Goal: Information Seeking & Learning: Understand process/instructions

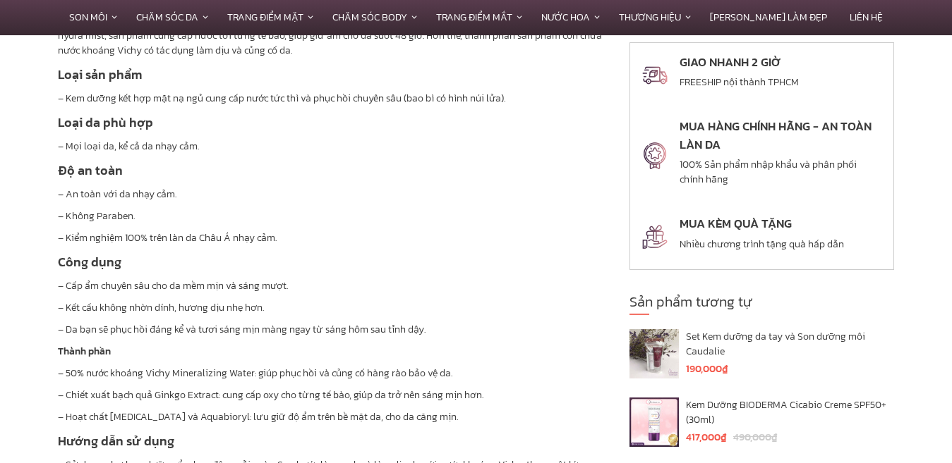
scroll to position [1217, 0]
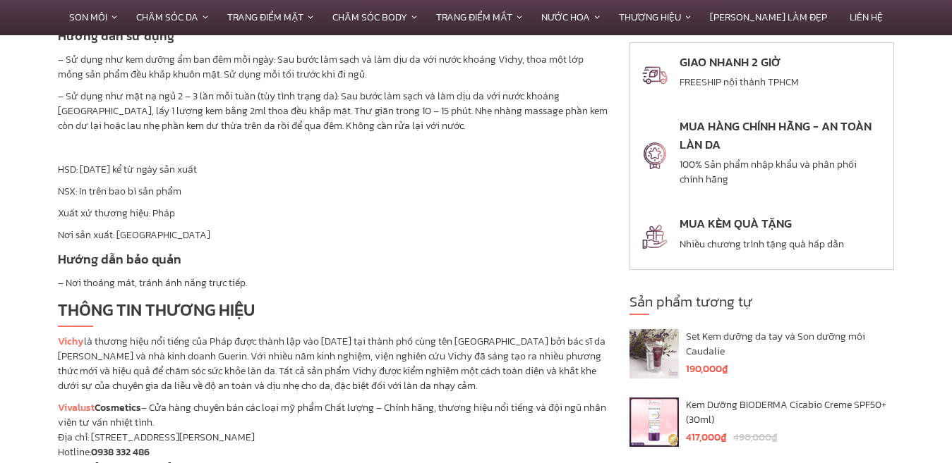
click at [293, 58] on p "– Sử dụng như kem dưỡng ẩm ban đêm mỗi ngày: Sau bước làm sạch và làm dịu da vớ…" at bounding box center [333, 67] width 550 height 30
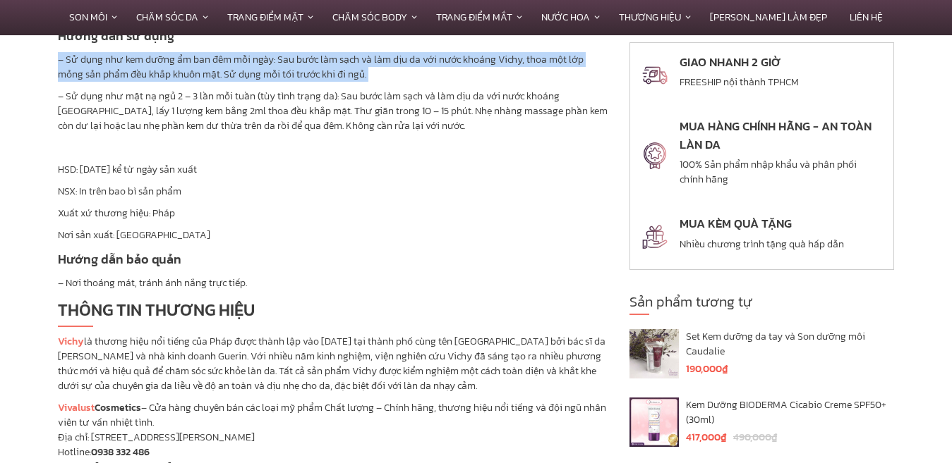
click at [293, 58] on p "– Sử dụng như kem dưỡng ẩm ban đêm mỗi ngày: Sau bước làm sạch và làm dịu da vớ…" at bounding box center [333, 67] width 550 height 30
click at [307, 66] on p "– Sử dụng như kem dưỡng ẩm ban đêm mỗi ngày: Sau bước làm sạch và làm dịu da vớ…" at bounding box center [333, 67] width 550 height 30
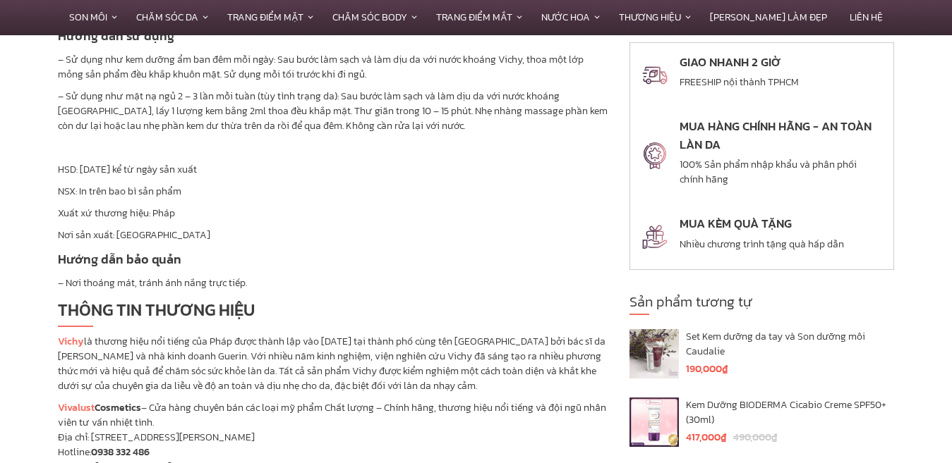
click at [280, 75] on p "– Sử dụng như kem dưỡng ẩm ban đêm mỗi ngày: Sau bước làm sạch và làm dịu da vớ…" at bounding box center [333, 67] width 550 height 30
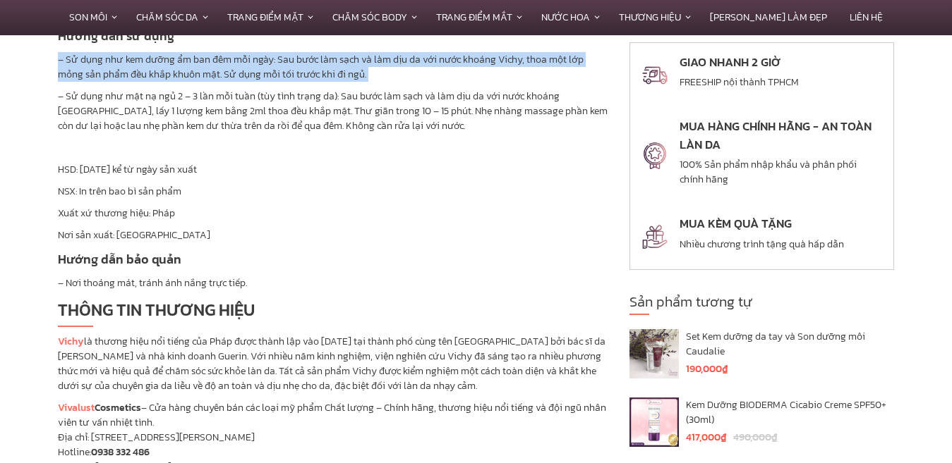
click at [280, 75] on p "– Sử dụng như kem dưỡng ẩm ban đêm mỗi ngày: Sau bước làm sạch và làm dịu da vớ…" at bounding box center [333, 67] width 550 height 30
click at [306, 72] on p "– Sử dụng như kem dưỡng ẩm ban đêm mỗi ngày: Sau bước làm sạch và làm dịu da vớ…" at bounding box center [333, 67] width 550 height 30
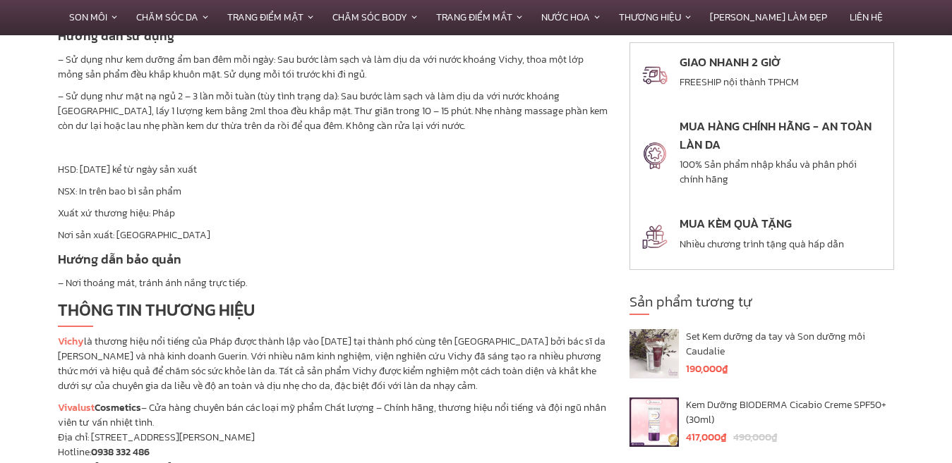
click at [249, 99] on p "– Sử dụng như mặt nạ ngủ 2 – 3 lần mỗi tuần (tùy tình trạng da): Sau bước làm s…" at bounding box center [333, 111] width 550 height 44
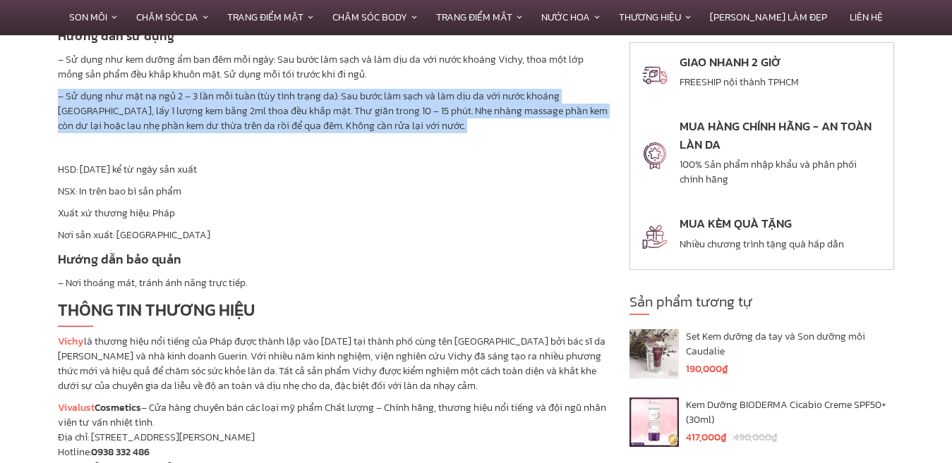
click at [249, 99] on p "– Sử dụng như mặt nạ ngủ 2 – 3 lần mỗi tuần (tùy tình trạng da): Sau bước làm s…" at bounding box center [333, 111] width 550 height 44
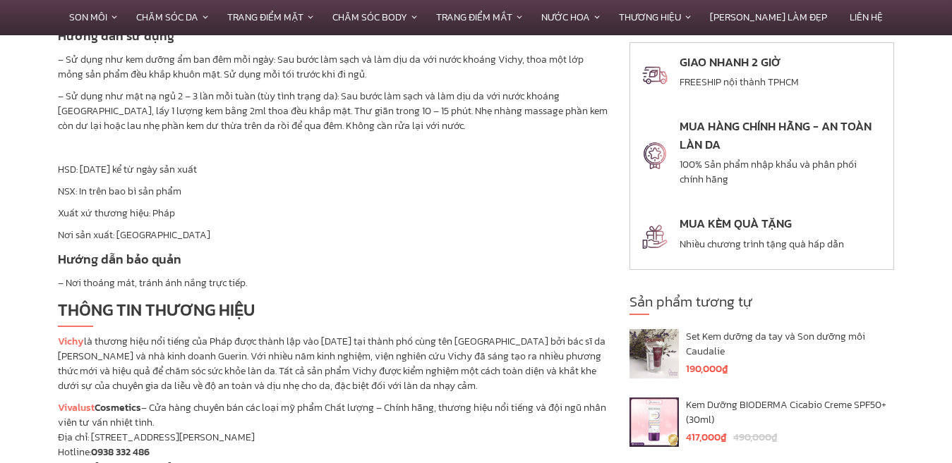
click at [297, 114] on p "– Sử dụng như mặt nạ ngủ 2 – 3 lần mỗi tuần (tùy tình trạng da): Sau bước làm s…" at bounding box center [333, 111] width 550 height 44
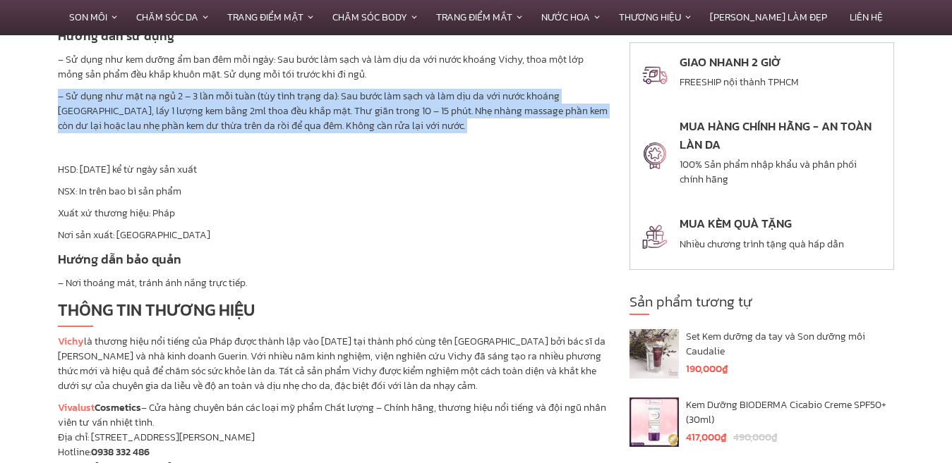
click at [297, 114] on p "– Sử dụng như mặt nạ ngủ 2 – 3 lần mỗi tuần (tùy tình trạng da): Sau bước làm s…" at bounding box center [333, 111] width 550 height 44
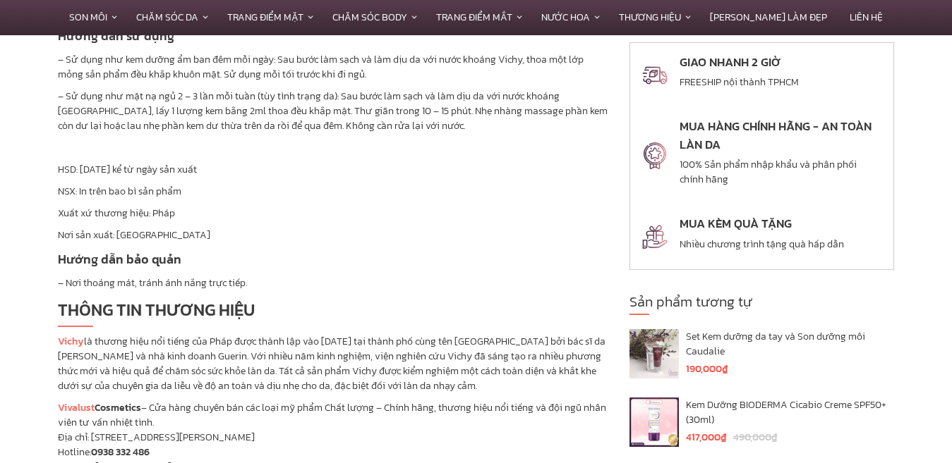
click at [382, 113] on p "– Sử dụng như mặt nạ ngủ 2 – 3 lần mỗi tuần (tùy tình trạng da): Sau bước làm s…" at bounding box center [333, 111] width 550 height 44
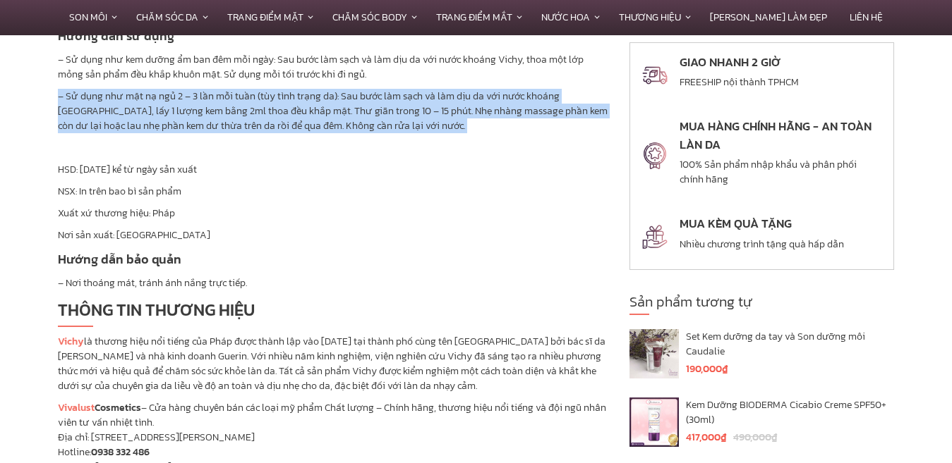
click at [382, 113] on p "– Sử dụng như mặt nạ ngủ 2 – 3 lần mỗi tuần (tùy tình trạng da): Sau bước làm s…" at bounding box center [333, 111] width 550 height 44
click at [403, 115] on p "– Sử dụng như mặt nạ ngủ 2 – 3 lần mỗi tuần (tùy tình trạng da): Sau bước làm s…" at bounding box center [333, 111] width 550 height 44
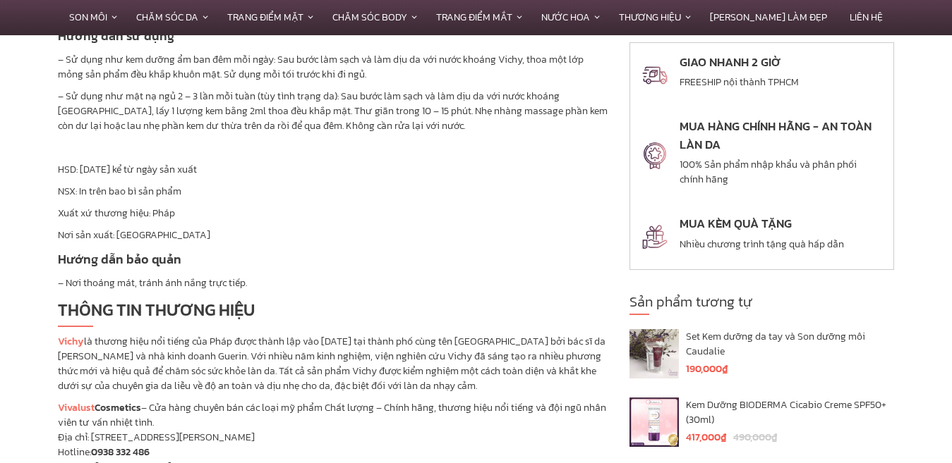
click at [431, 116] on p "– Sử dụng như mặt nạ ngủ 2 – 3 lần mỗi tuần (tùy tình trạng da): Sau bước làm s…" at bounding box center [333, 111] width 550 height 44
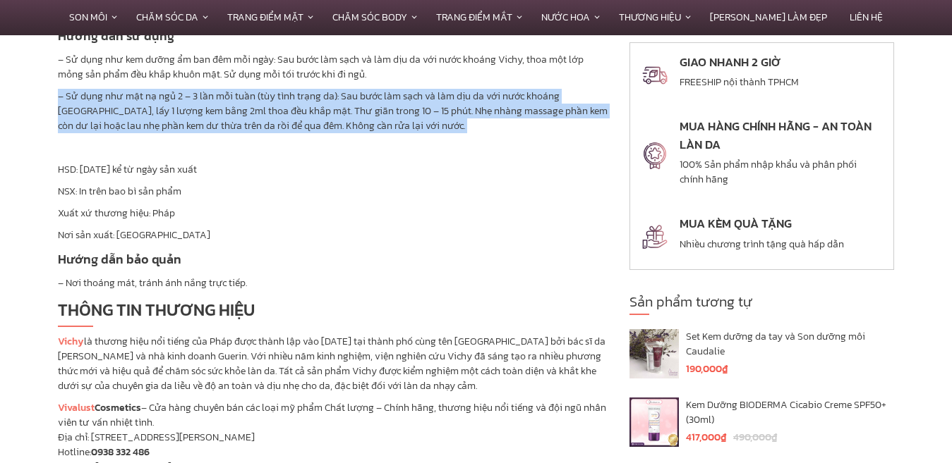
click at [431, 116] on p "– Sử dụng như mặt nạ ngủ 2 – 3 lần mỗi tuần (tùy tình trạng da): Sau bước làm s…" at bounding box center [333, 111] width 550 height 44
click at [384, 101] on p "– Sử dụng như mặt nạ ngủ 2 – 3 lần mỗi tuần (tùy tình trạng da): Sau bước làm s…" at bounding box center [333, 111] width 550 height 44
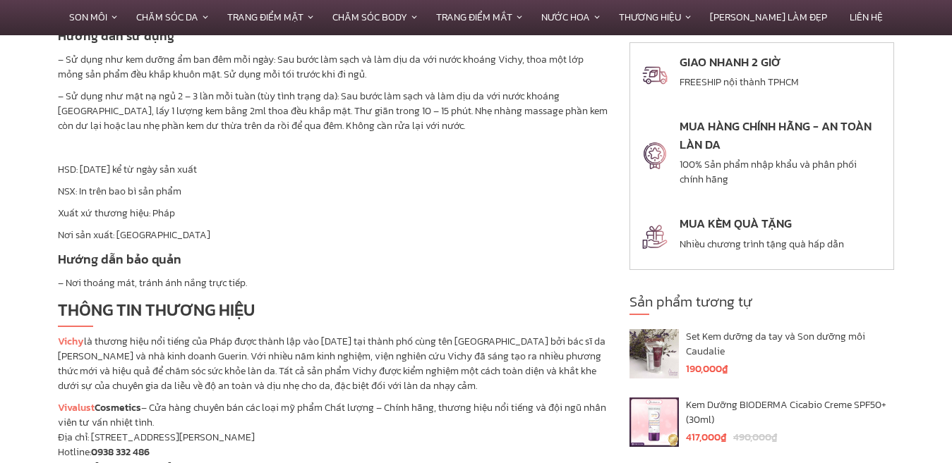
click at [472, 106] on p "– Sử dụng như mặt nạ ngủ 2 – 3 lần mỗi tuần (tùy tình trạng da): Sau bước làm s…" at bounding box center [333, 111] width 550 height 44
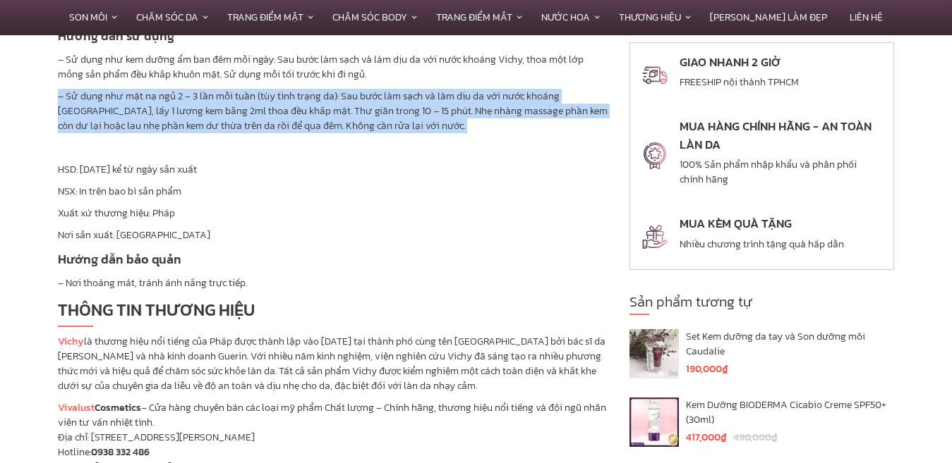
click at [472, 106] on p "– Sử dụng như mặt nạ ngủ 2 – 3 lần mỗi tuần (tùy tình trạng da): Sau bước làm s…" at bounding box center [333, 111] width 550 height 44
